Goal: Information Seeking & Learning: Learn about a topic

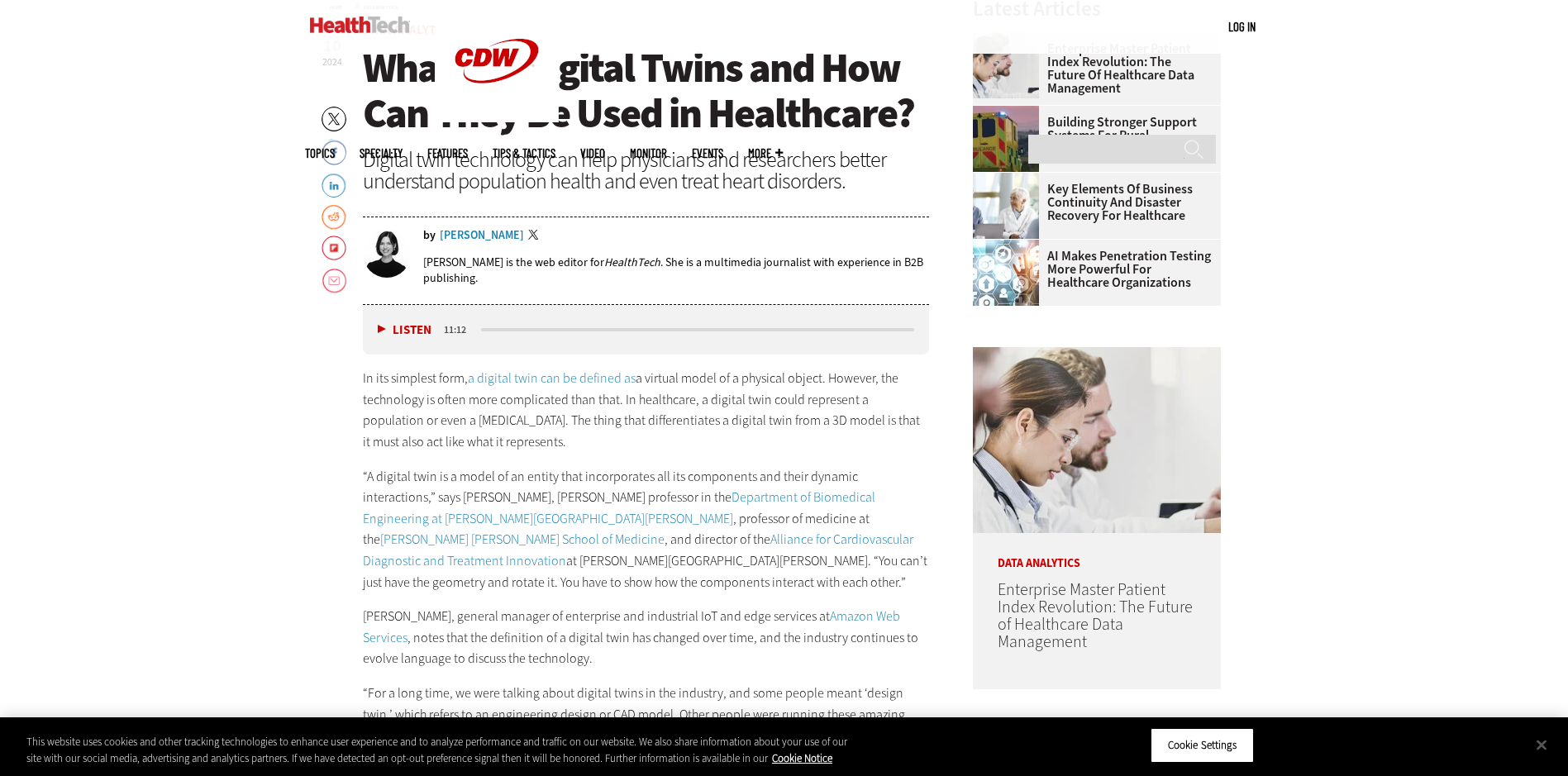
scroll to position [744, 0]
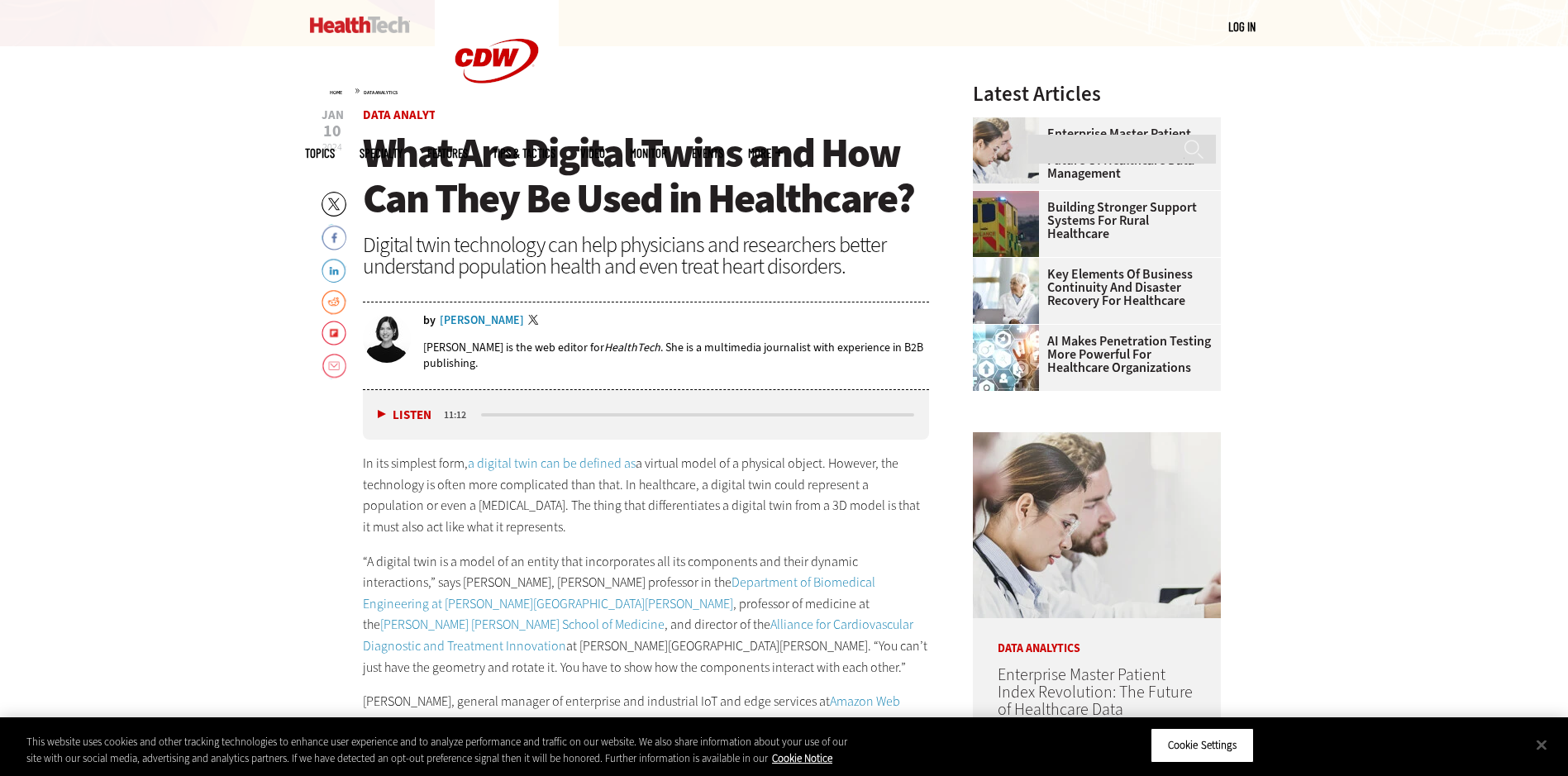
scroll to position [661, 0]
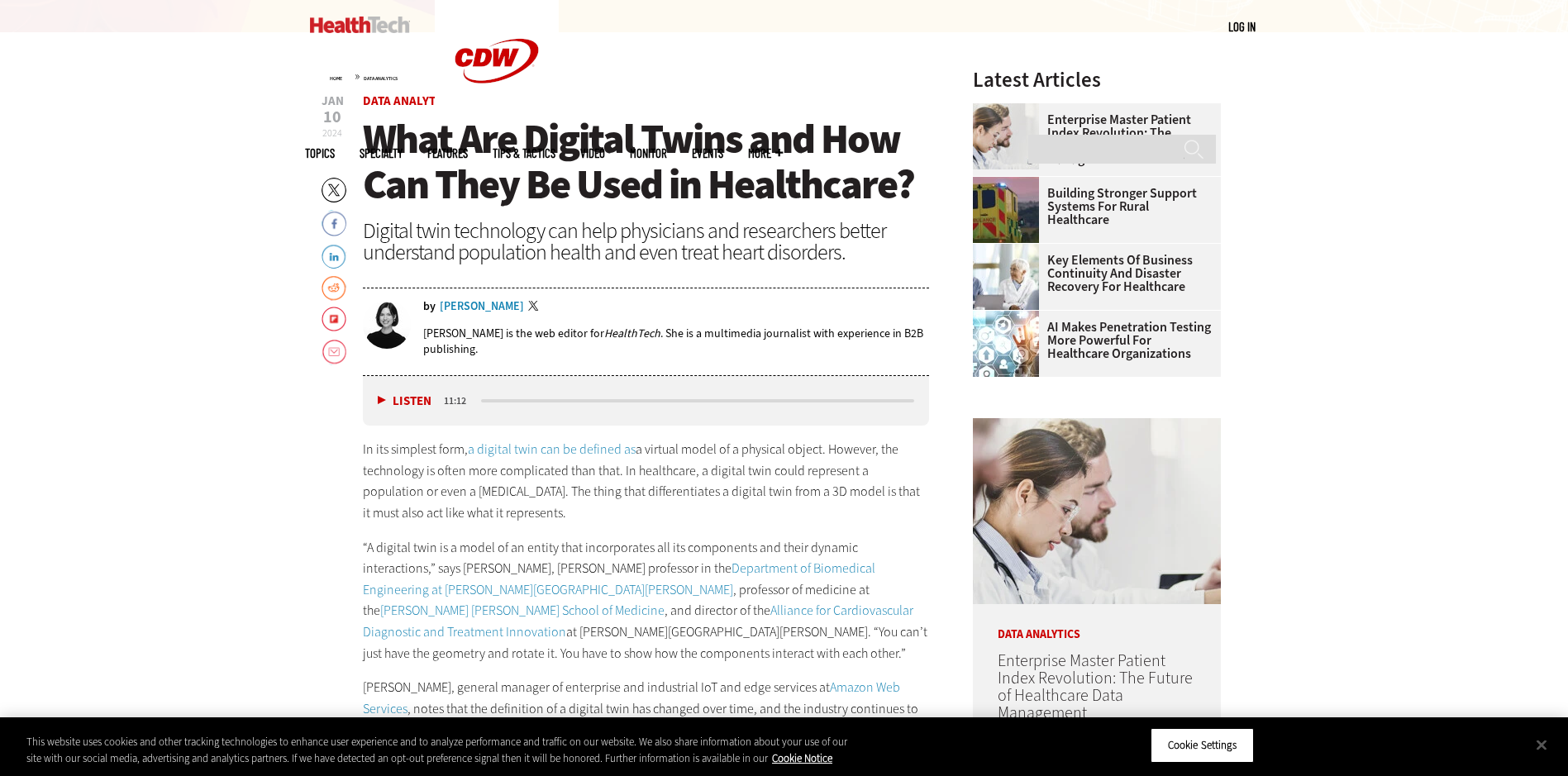
click at [507, 492] on p "In its simplest form, a digital twin can be defined as a virtual model of a phy…" at bounding box center [646, 481] width 567 height 84
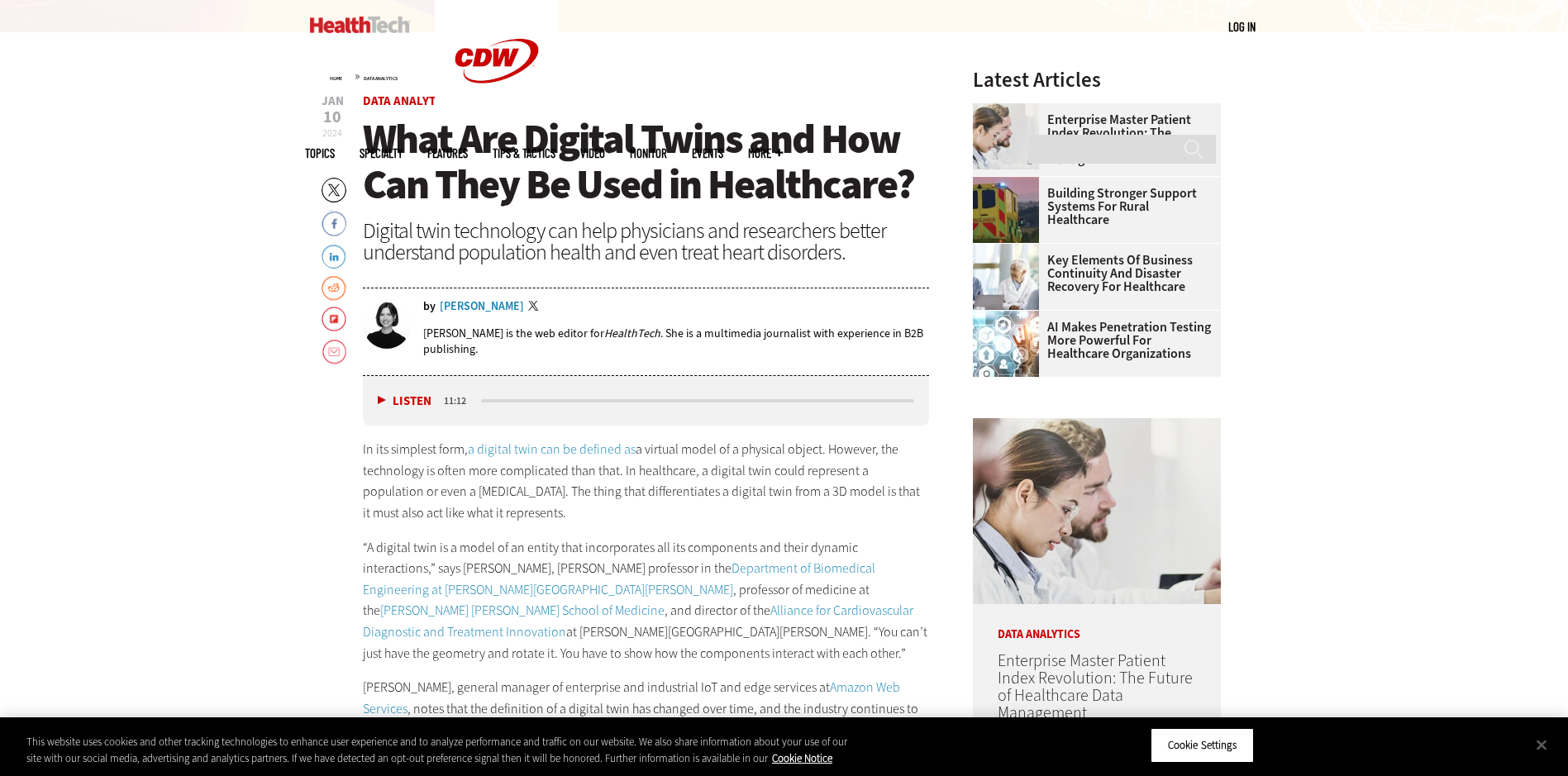
drag, startPoint x: 507, startPoint y: 492, endPoint x: 499, endPoint y: 507, distance: 17.0
click at [499, 507] on p "In its simplest form, a digital twin can be defined as a virtual model of a phy…" at bounding box center [646, 481] width 567 height 84
drag, startPoint x: 1176, startPoint y: 156, endPoint x: 1079, endPoint y: 139, distance: 98.5
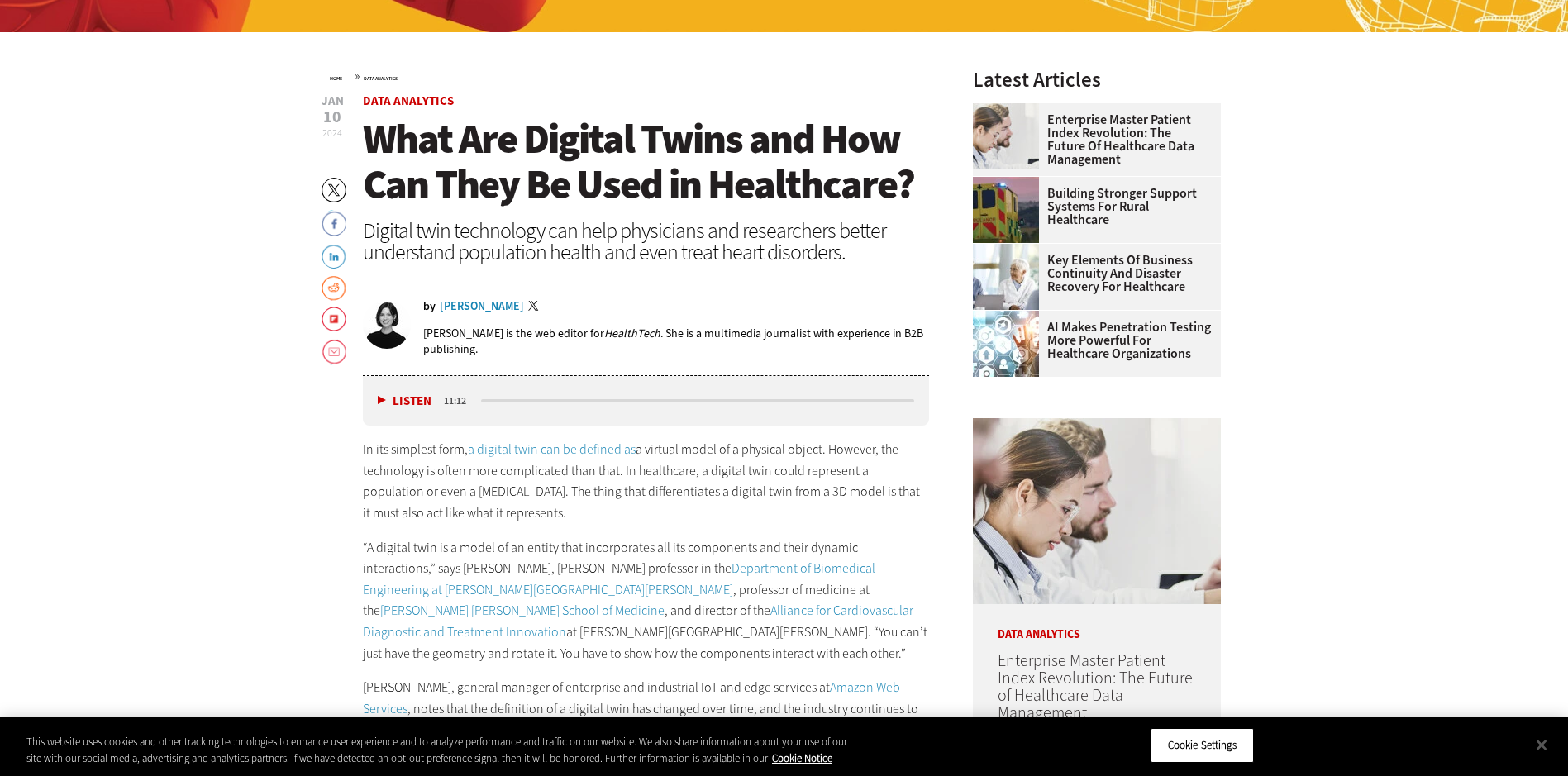
click at [515, 244] on div "Digital twin technology can help physicians and researchers better understand p…" at bounding box center [646, 241] width 567 height 43
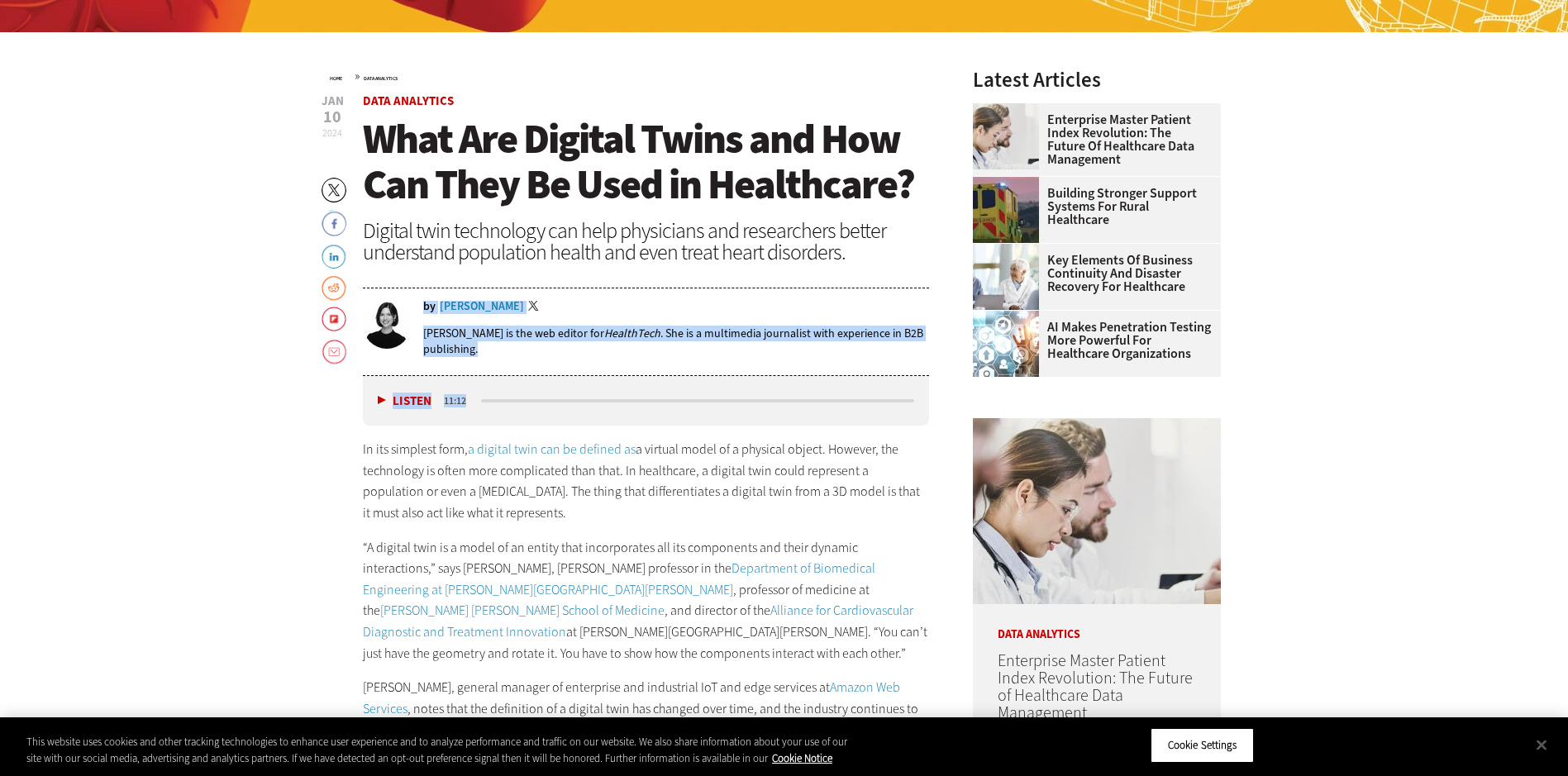
drag, startPoint x: 743, startPoint y: 363, endPoint x: 932, endPoint y: 464, distance: 214.3
click at [1546, 738] on button "Close" at bounding box center [1541, 745] width 37 height 37
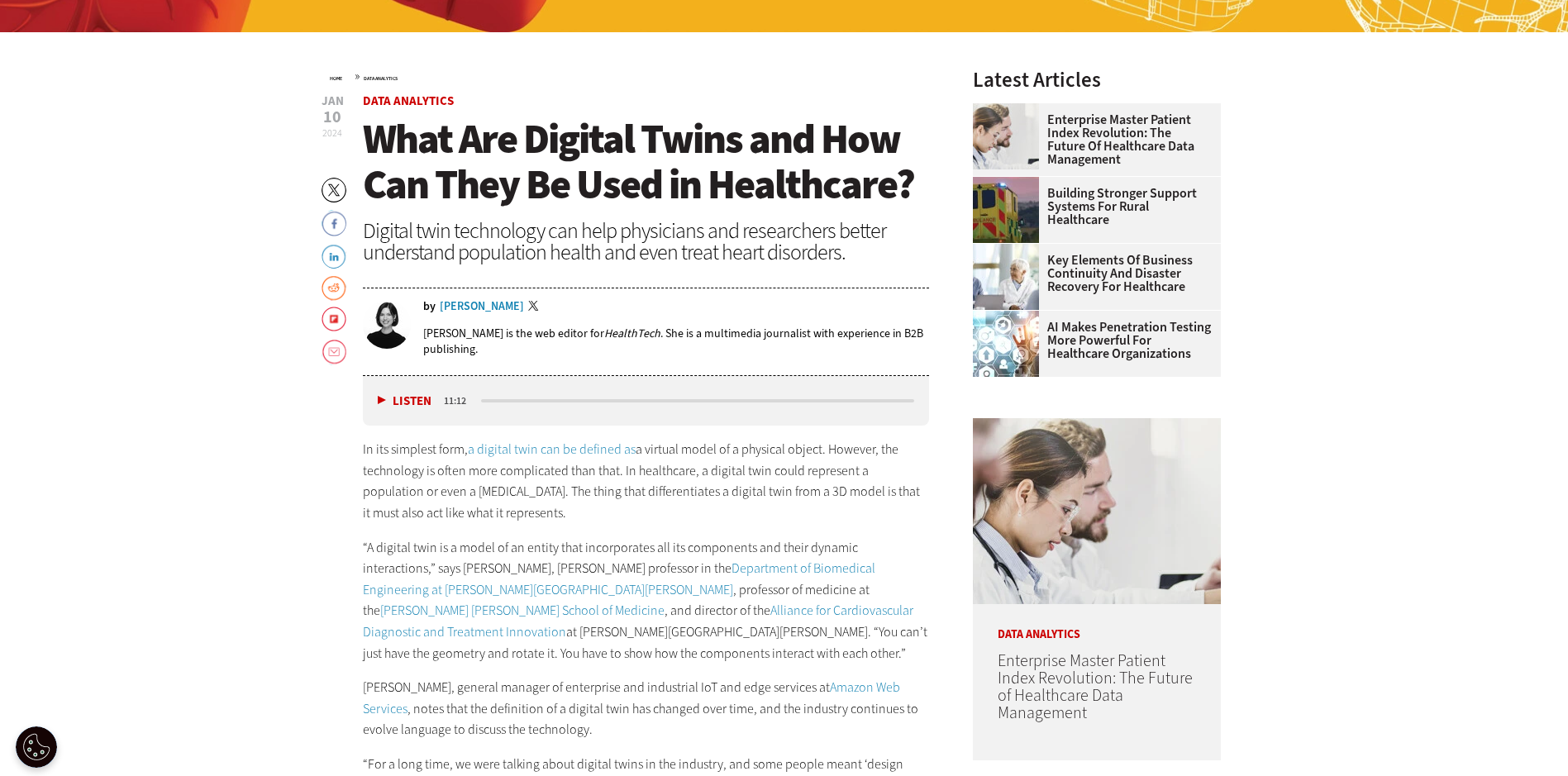
click at [608, 569] on p "“A digital twin is a model of an entity that incorporates all its components an…" at bounding box center [646, 601] width 567 height 127
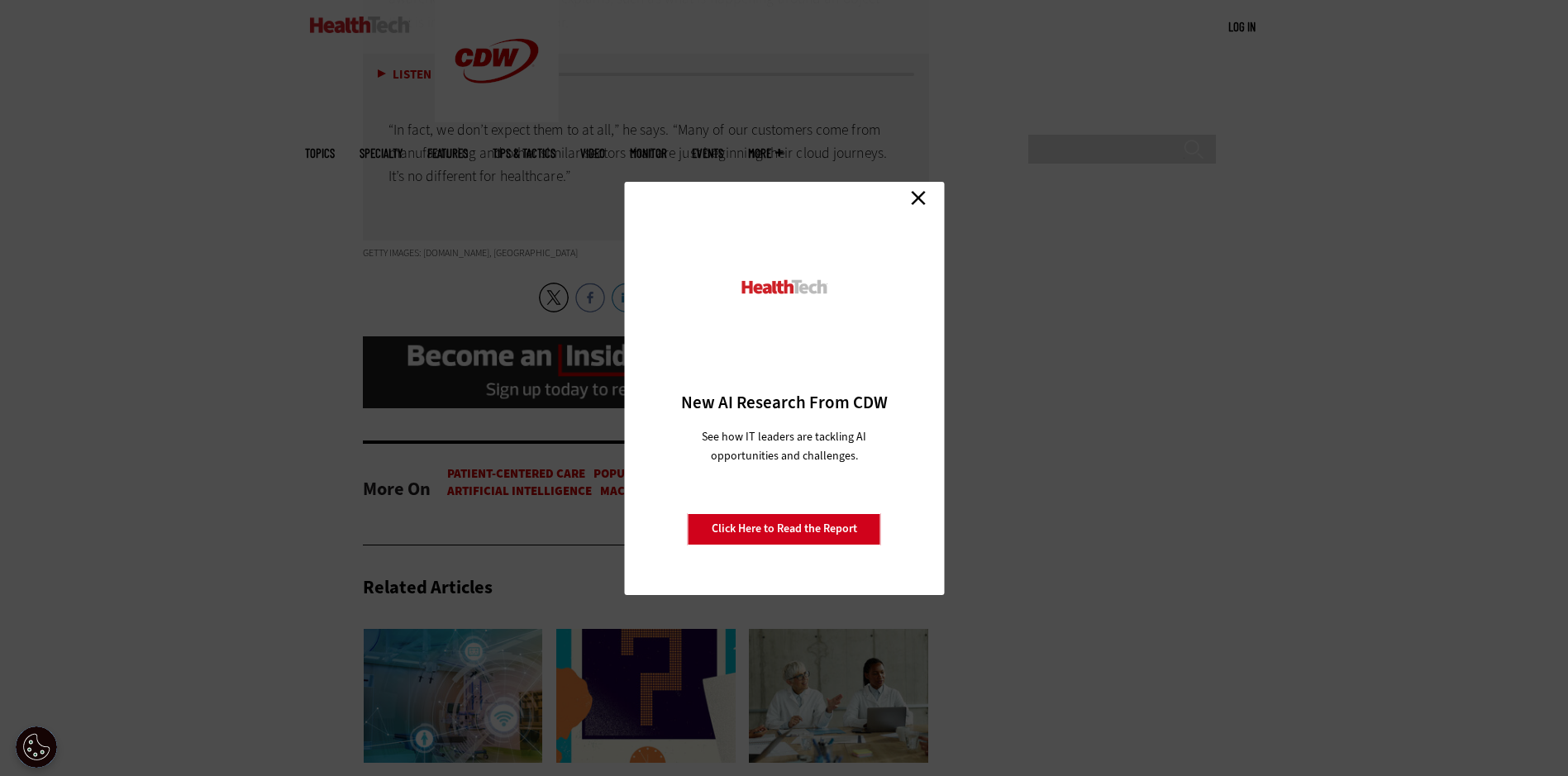
scroll to position [4493, 0]
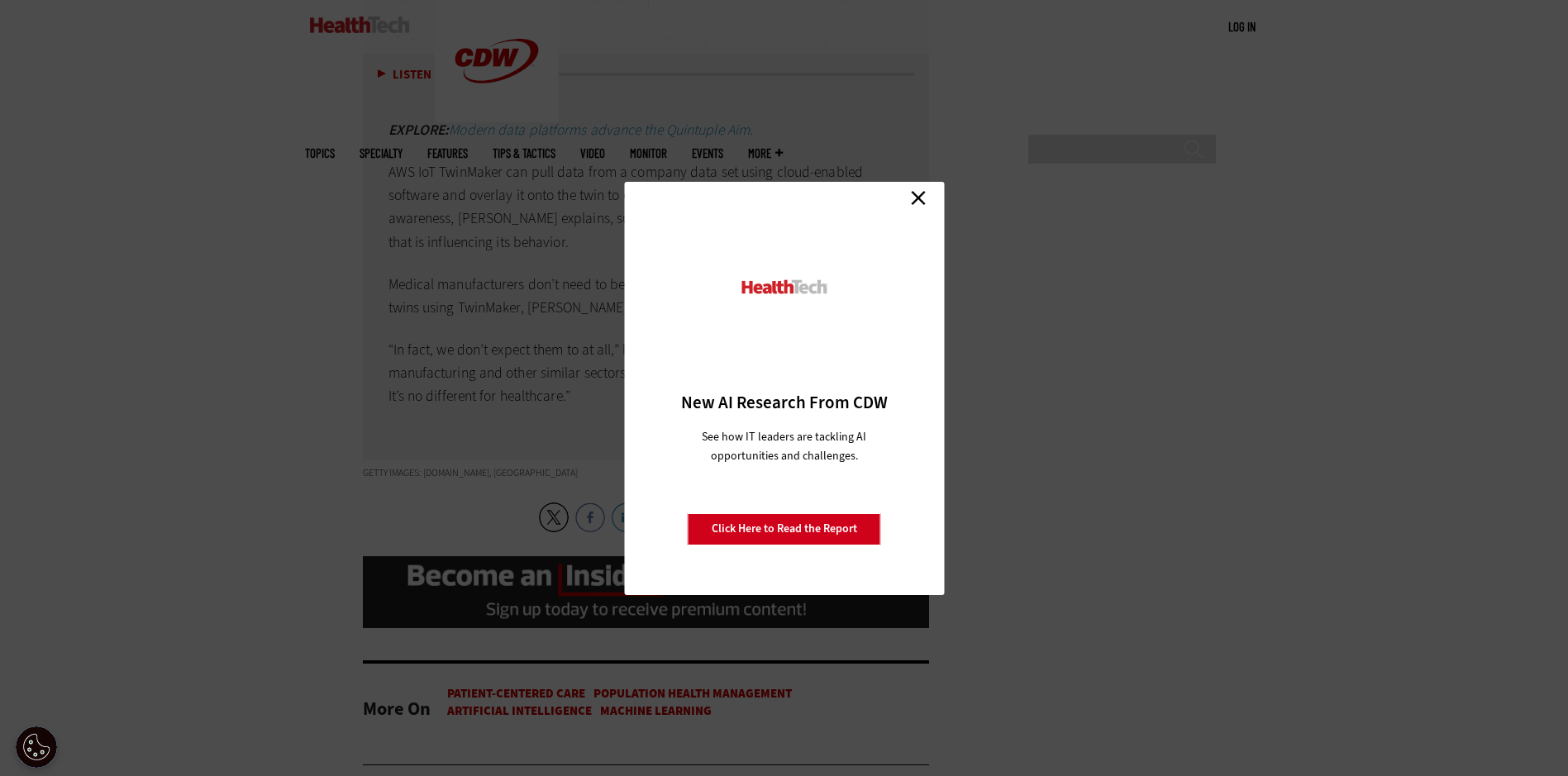
click at [921, 200] on link "Close" at bounding box center [919, 199] width 25 height 25
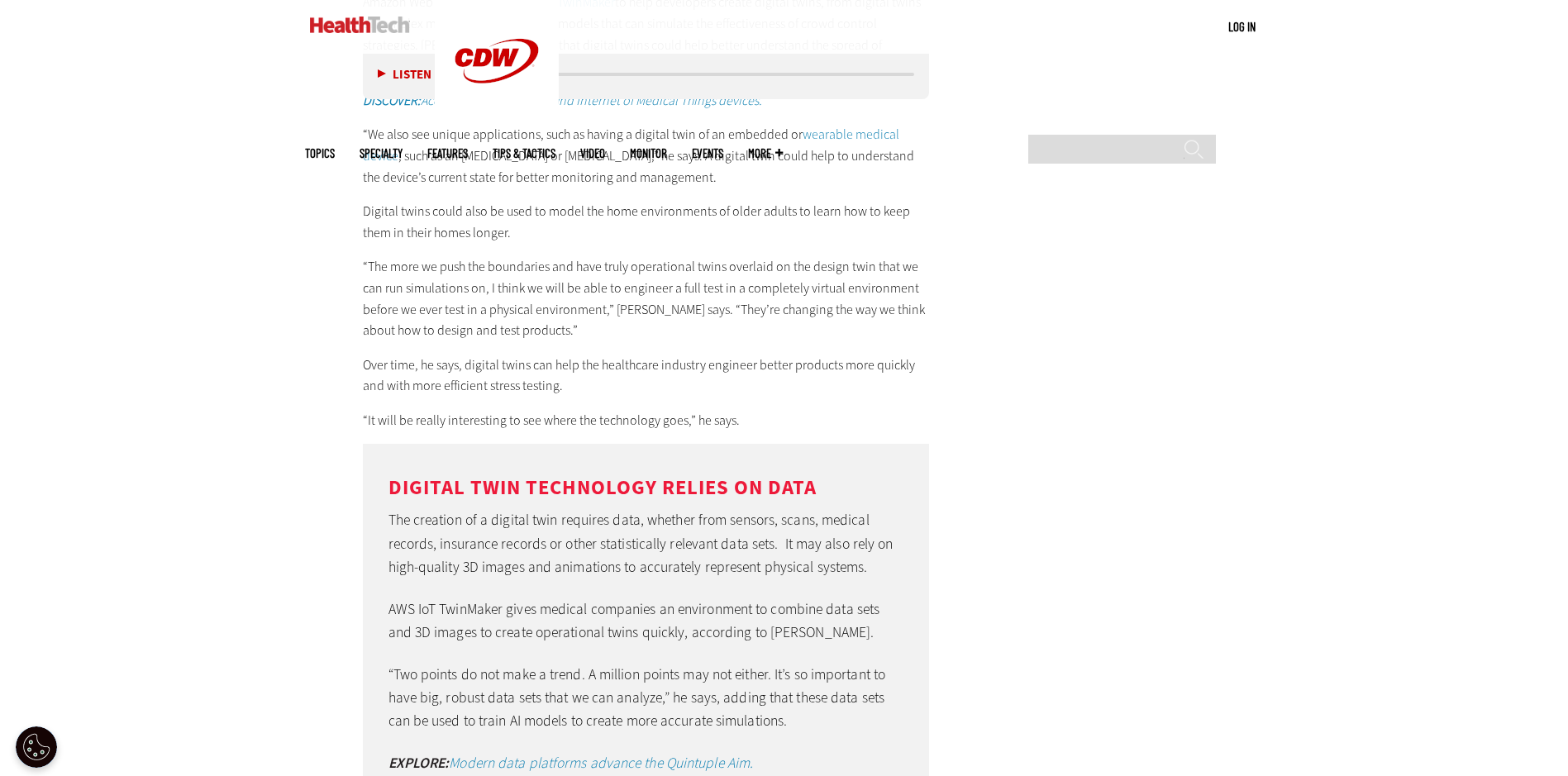
scroll to position [4162, 0]
